Goal: Navigation & Orientation: Find specific page/section

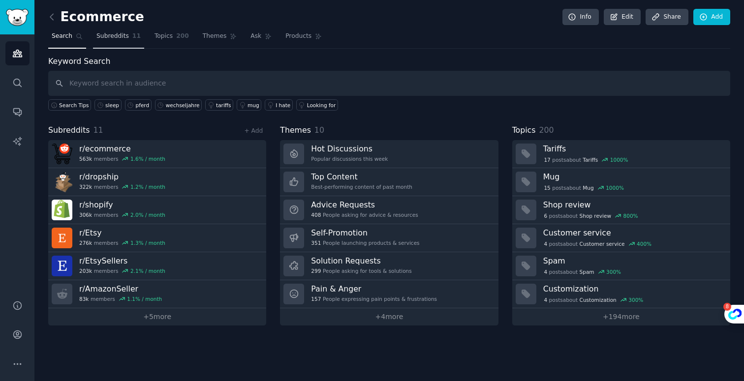
click at [127, 40] on span "Subreddits" at bounding box center [112, 36] width 32 height 9
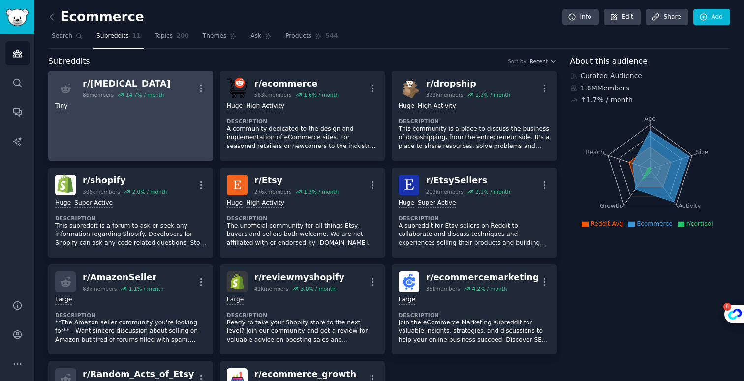
click at [134, 110] on div "Tiny" at bounding box center [130, 106] width 151 height 9
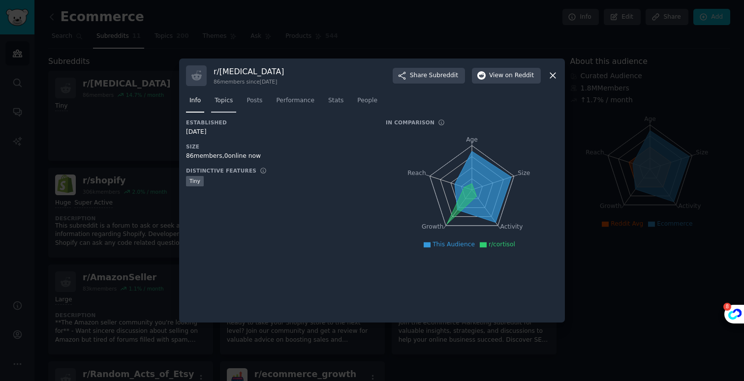
click at [228, 98] on span "Topics" at bounding box center [223, 100] width 18 height 9
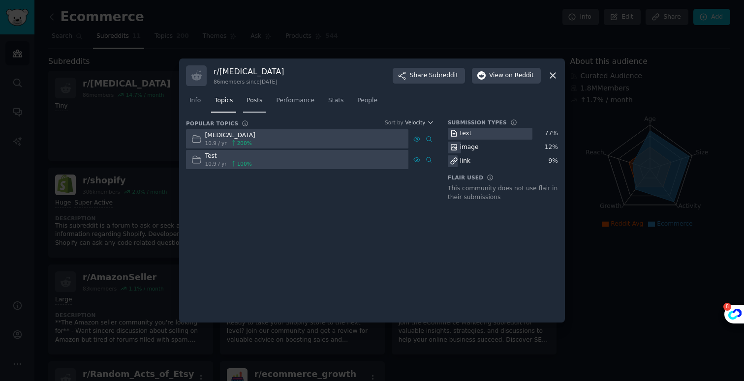
click at [258, 102] on span "Posts" at bounding box center [254, 100] width 16 height 9
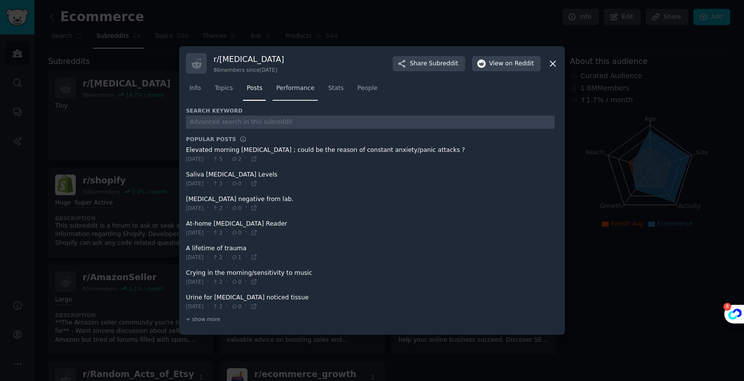
click at [296, 90] on span "Performance" at bounding box center [295, 88] width 38 height 9
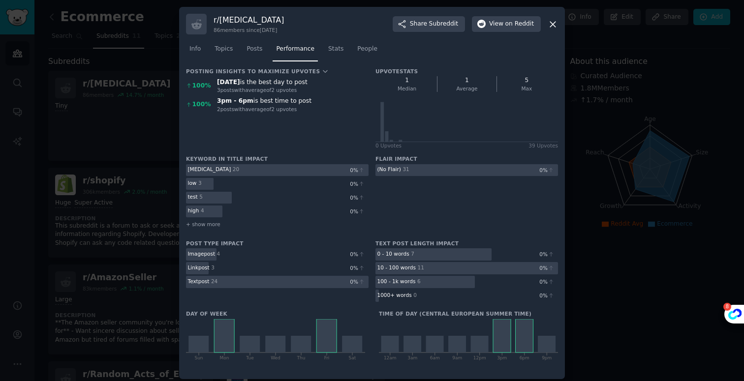
click at [547, 22] on icon at bounding box center [552, 24] width 10 height 10
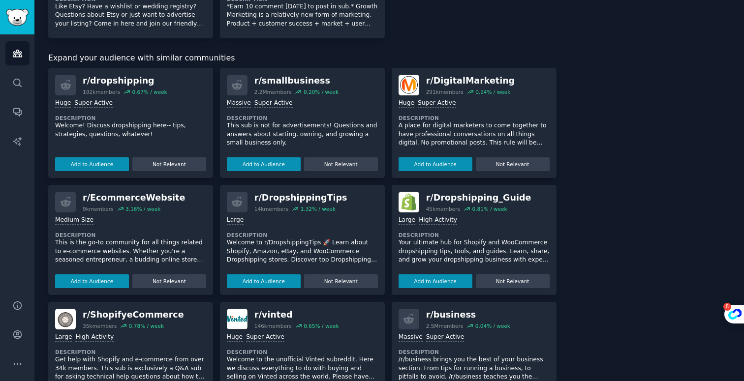
scroll to position [574, 0]
